Goal: Find specific page/section: Find specific page/section

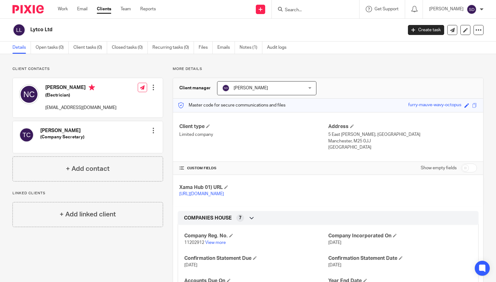
click at [317, 16] on div at bounding box center [315, 9] width 87 height 18
click at [311, 9] on input "Search" at bounding box center [312, 10] width 56 height 6
type input "park lane"
click button "submit" at bounding box center [0, 0] width 0 height 0
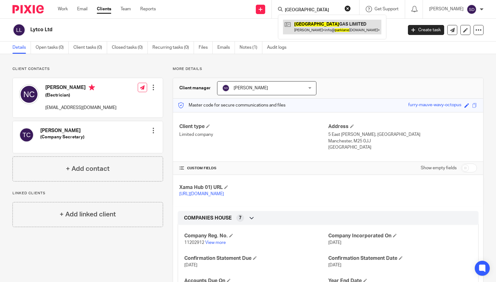
click at [326, 27] on link at bounding box center [332, 27] width 98 height 14
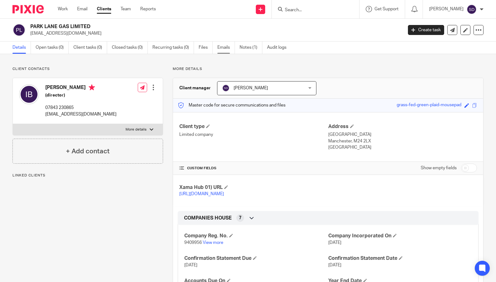
click at [231, 45] on link "Emails" at bounding box center [225, 48] width 17 height 12
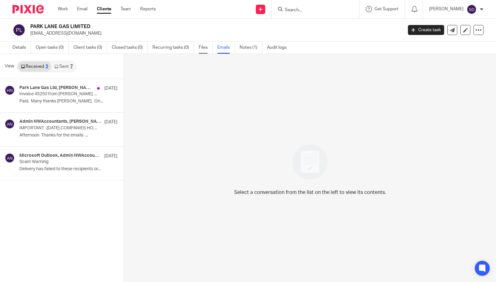
click at [202, 44] on link "Files" at bounding box center [206, 48] width 14 height 12
